Goal: Information Seeking & Learning: Understand process/instructions

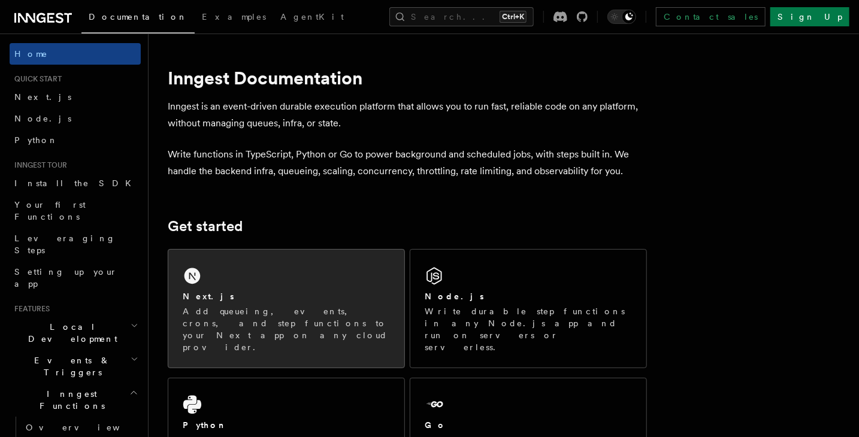
click at [276, 300] on div "Next.js" at bounding box center [286, 297] width 207 height 13
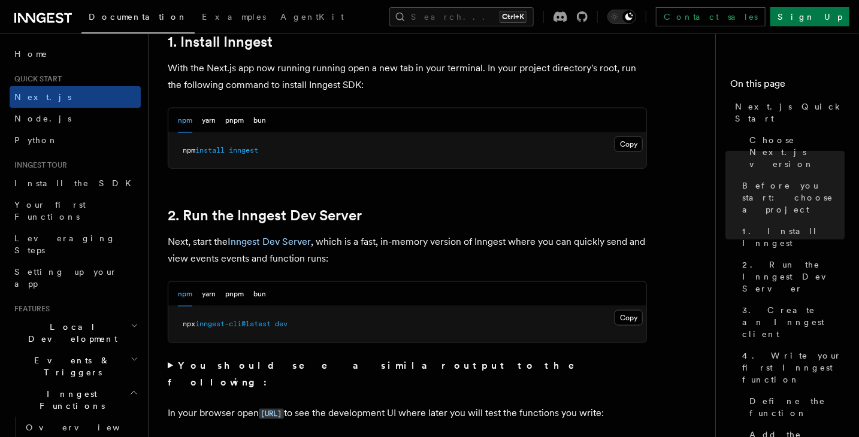
scroll to position [687, 0]
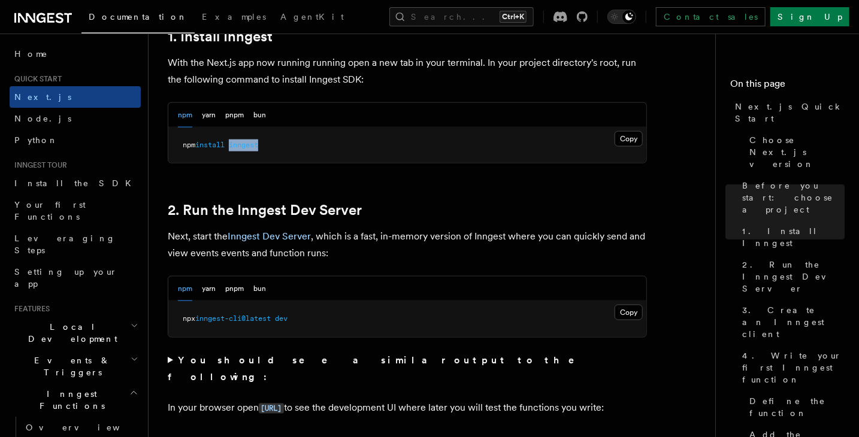
drag, startPoint x: 235, startPoint y: 144, endPoint x: 278, endPoint y: 144, distance: 43.1
click at [278, 144] on pre "npm install inngest" at bounding box center [407, 146] width 478 height 36
copy span "inngest"
click at [585, 213] on h2 "2. Run the Inngest Dev Server" at bounding box center [407, 210] width 479 height 17
click at [529, 63] on p "With the Next.js app now running running open a new tab in your terminal. In yo…" at bounding box center [407, 72] width 479 height 34
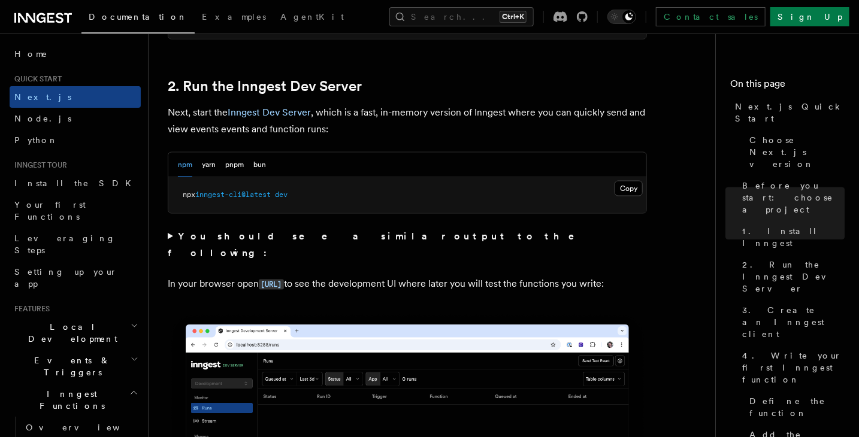
scroll to position [810, 0]
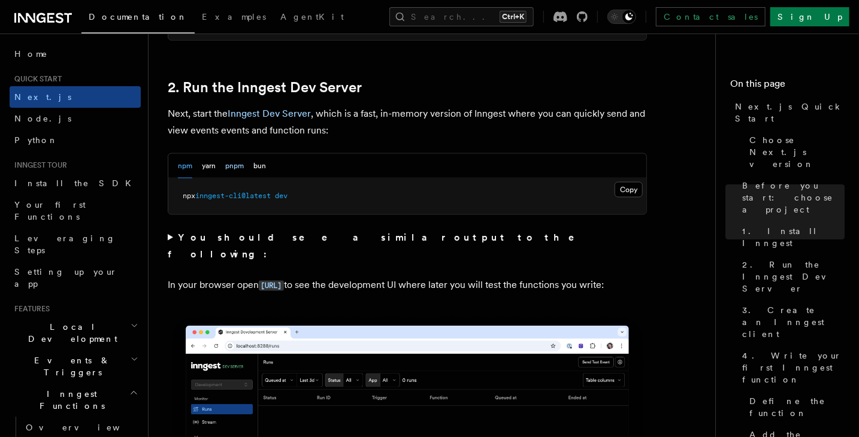
click at [230, 167] on button "pnpm" at bounding box center [234, 166] width 19 height 25
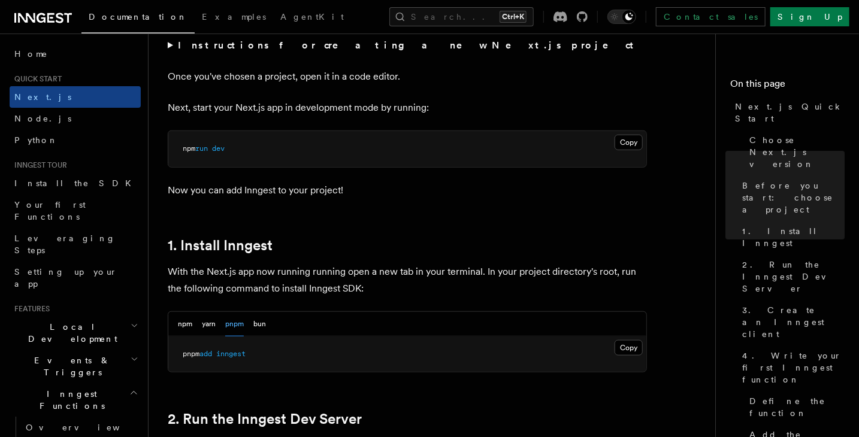
scroll to position [479, 0]
click at [534, 17] on button "Search... Ctrl+K" at bounding box center [461, 16] width 144 height 19
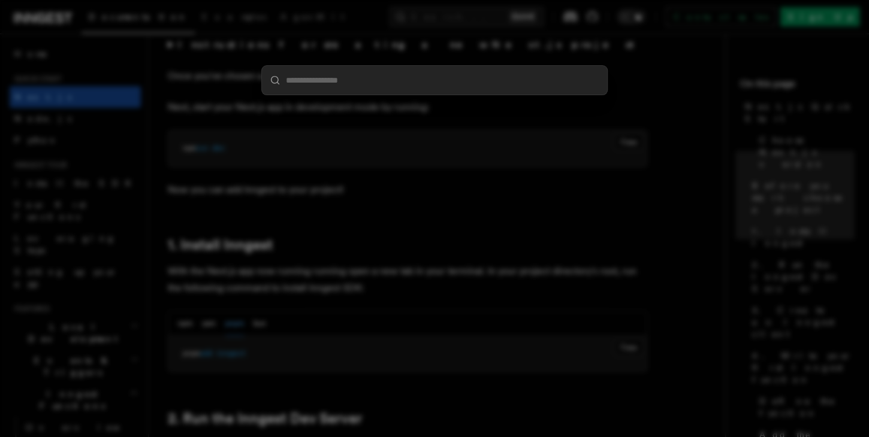
click at [595, 223] on div at bounding box center [434, 218] width 869 height 437
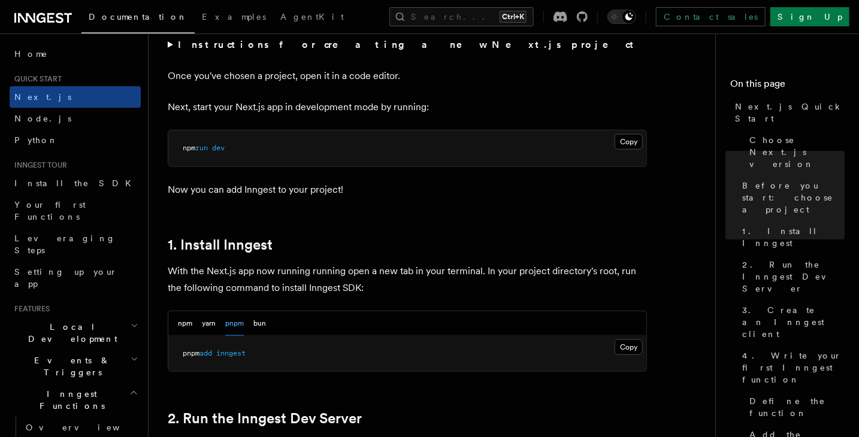
scroll to position [524, 0]
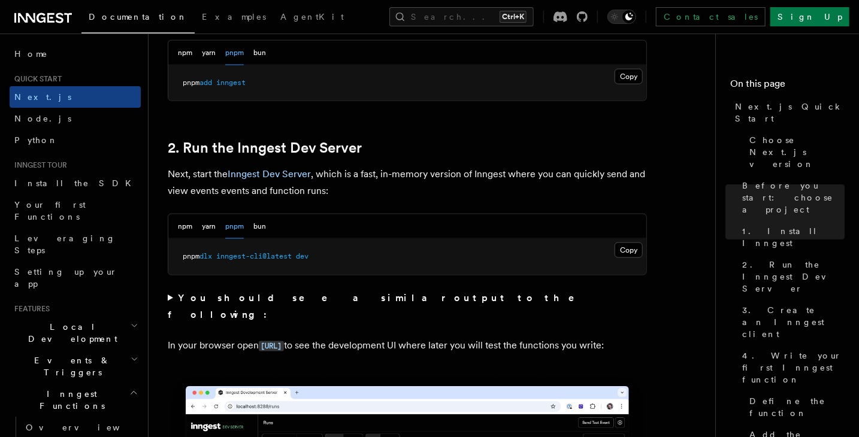
scroll to position [753, 0]
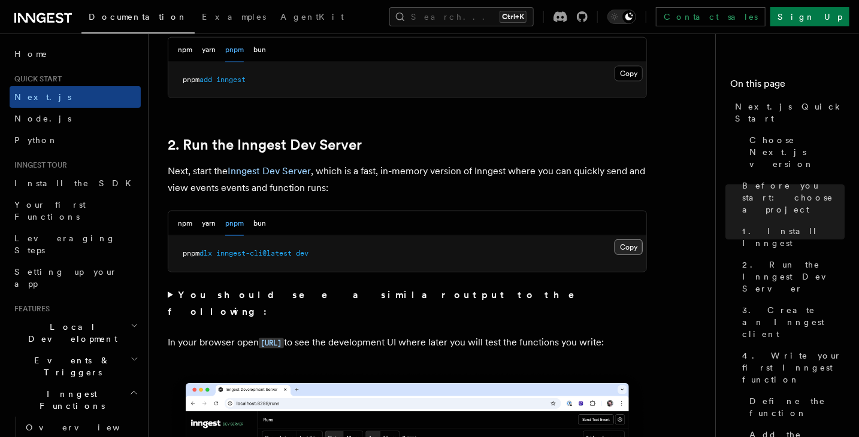
click at [639, 243] on button "Copy Copied" at bounding box center [629, 248] width 28 height 16
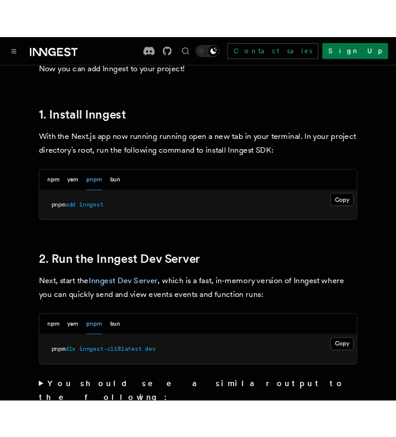
scroll to position [675, 0]
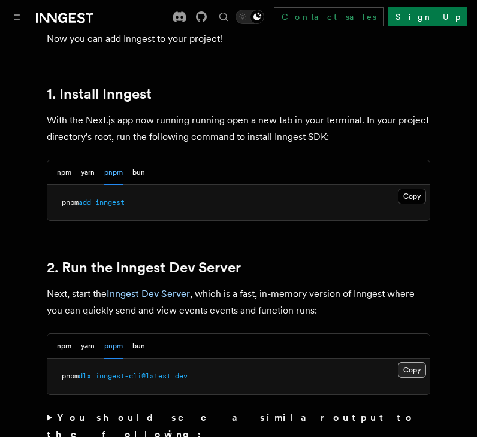
click at [419, 362] on button "Copy Copied" at bounding box center [412, 370] width 28 height 16
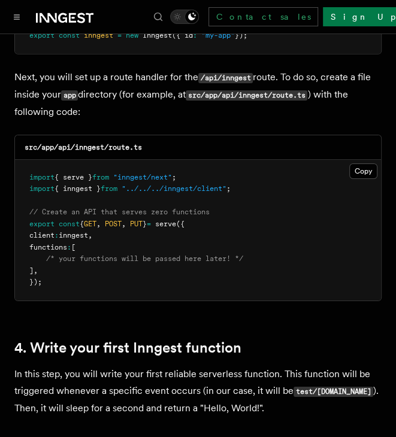
scroll to position [1661, 0]
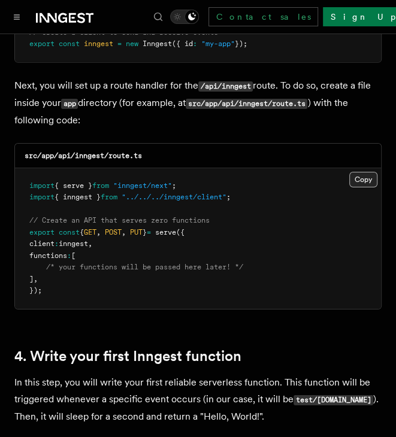
click at [373, 172] on button "Copy Copied" at bounding box center [363, 180] width 28 height 16
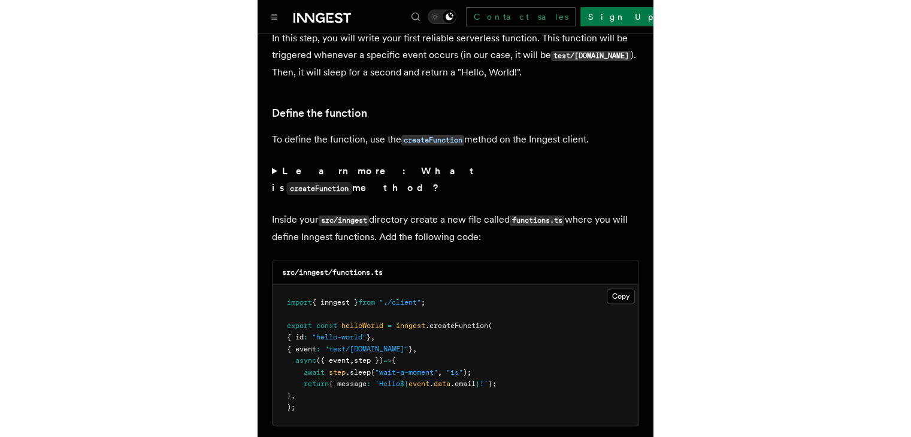
scroll to position [2073, 0]
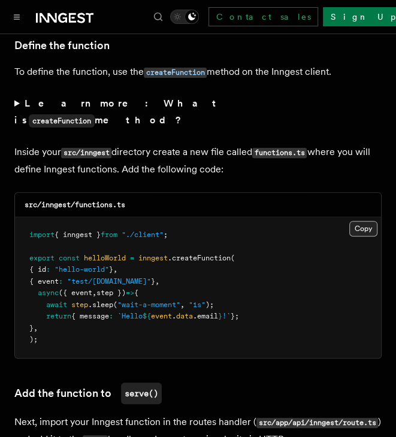
click at [367, 221] on button "Copy Copied" at bounding box center [363, 229] width 28 height 16
